Goal: Transaction & Acquisition: Purchase product/service

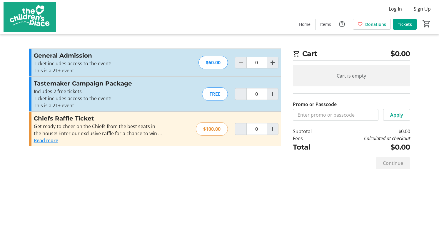
click at [94, 95] on p "Ticket includes access to the event!" at bounding box center [98, 98] width 129 height 7
click at [94, 81] on h3 "Tastemaker Campaign Package" at bounding box center [98, 83] width 129 height 9
click at [274, 94] on mat-icon "Increment by one" at bounding box center [272, 94] width 7 height 7
type input "1"
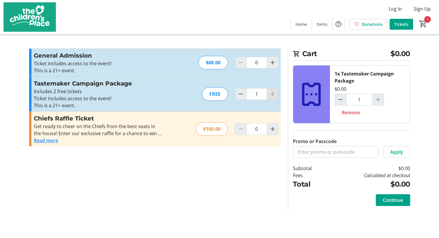
click at [274, 94] on div at bounding box center [273, 94] width 12 height 12
click at [272, 98] on div at bounding box center [273, 94] width 12 height 12
click at [391, 201] on span "Continue" at bounding box center [393, 200] width 20 height 7
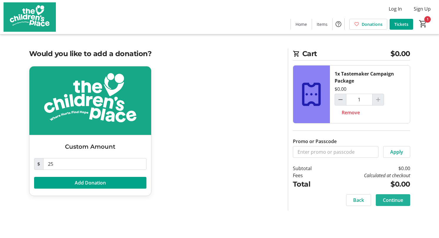
click at [389, 197] on span "Continue" at bounding box center [393, 200] width 20 height 7
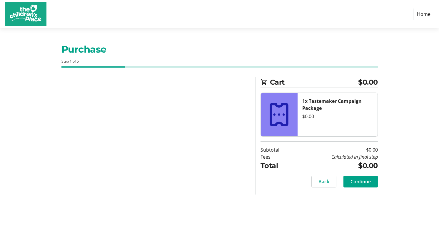
select select "US"
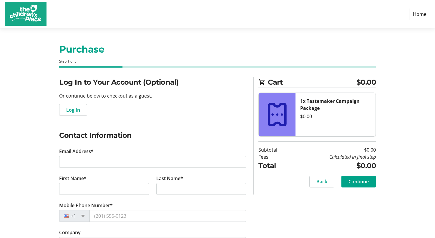
scroll to position [49, 0]
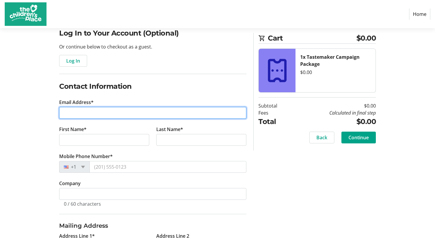
click at [98, 111] on input "Email Address*" at bounding box center [152, 113] width 187 height 12
type input "[EMAIL_ADDRESS][DOMAIN_NAME]"
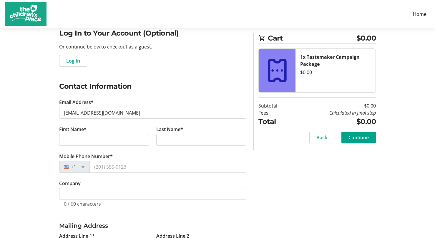
type input "[STREET_ADDRESS]"
type input "[GEOGRAPHIC_DATA]"
select select "KS"
type input "66083"
click at [135, 139] on input "First Name*" at bounding box center [104, 140] width 90 height 12
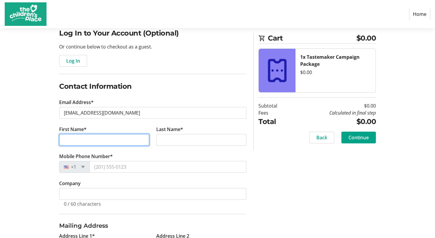
type input "[PERSON_NAME]"
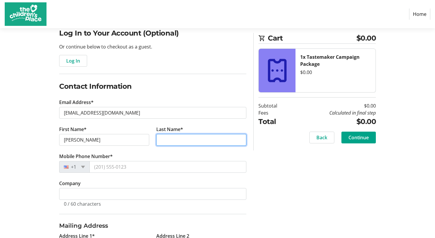
type input "Praderio"
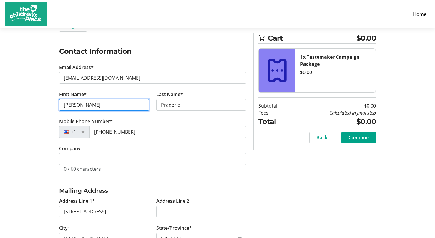
scroll to position [98, 0]
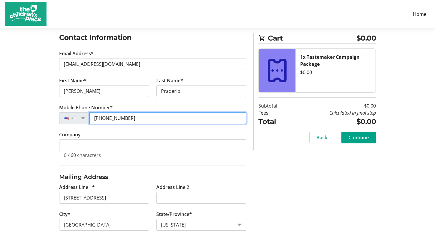
drag, startPoint x: 120, startPoint y: 119, endPoint x: 109, endPoint y: 122, distance: 10.6
click at [109, 122] on input "[PHONE_NUMBER]" at bounding box center [167, 118] width 157 height 12
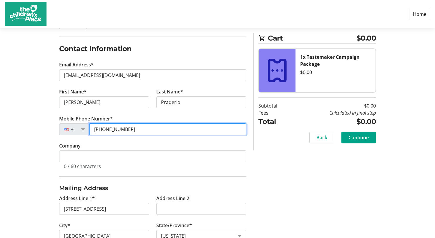
scroll to position [34, 0]
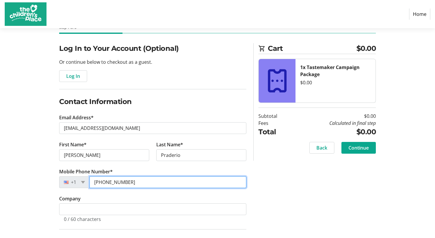
type input "[PHONE_NUMBER]"
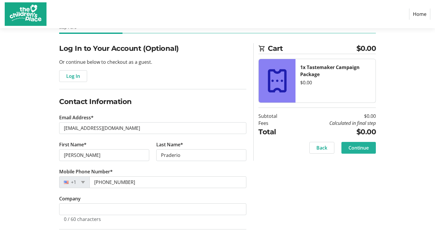
click at [360, 149] on span "Continue" at bounding box center [358, 147] width 20 height 7
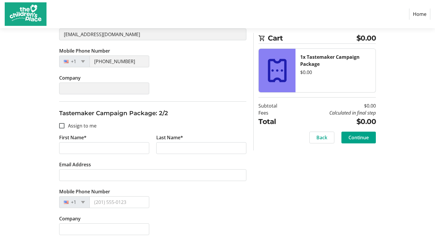
scroll to position [174, 0]
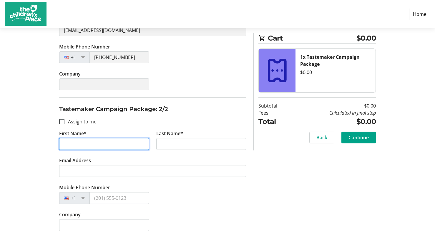
click at [74, 143] on input "First Name*" at bounding box center [104, 144] width 90 height 12
type input "V"
type input "[PERSON_NAME]"
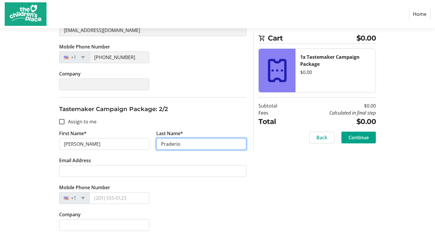
type input "Praderio"
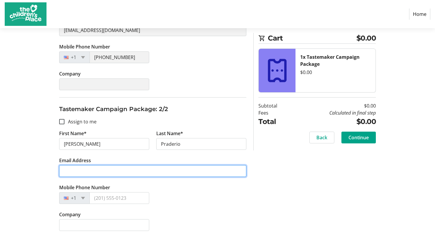
click at [77, 169] on input "Email Address" at bounding box center [152, 171] width 187 height 12
type input "[EMAIL_ADDRESS][DOMAIN_NAME]"
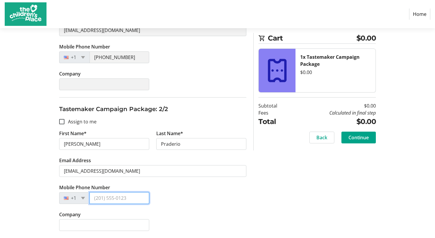
click at [108, 196] on input "Mobile Phone Number" at bounding box center [119, 198] width 60 height 12
type input "[PHONE_NUMBER]"
click at [280, 181] on div "Assign Tickets Enter details for each attendee so that they receive their ticke…" at bounding box center [217, 70] width 388 height 335
click at [350, 140] on span "Continue" at bounding box center [358, 137] width 20 height 7
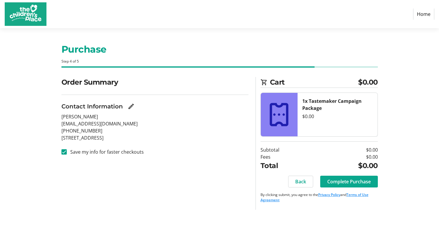
click at [364, 179] on span "Complete Purchase" at bounding box center [350, 181] width 44 height 7
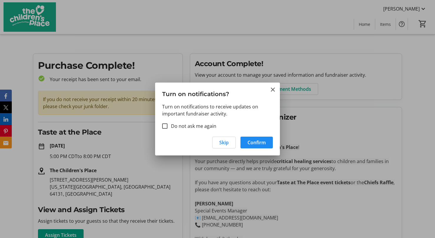
click at [192, 125] on label "Do not ask me again" at bounding box center [191, 126] width 49 height 7
click at [167, 125] on input "Do not ask me again" at bounding box center [164, 126] width 5 height 5
checkbox input "true"
click at [273, 92] on mat-icon "Close" at bounding box center [272, 89] width 7 height 7
